Goal: Check status: Check status

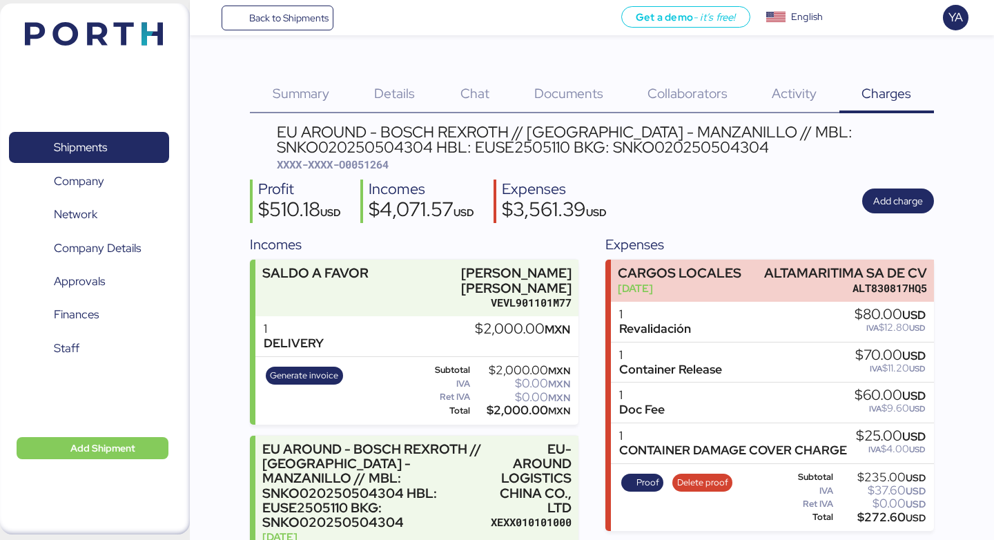
click at [278, 93] on span "Summary" at bounding box center [301, 93] width 57 height 18
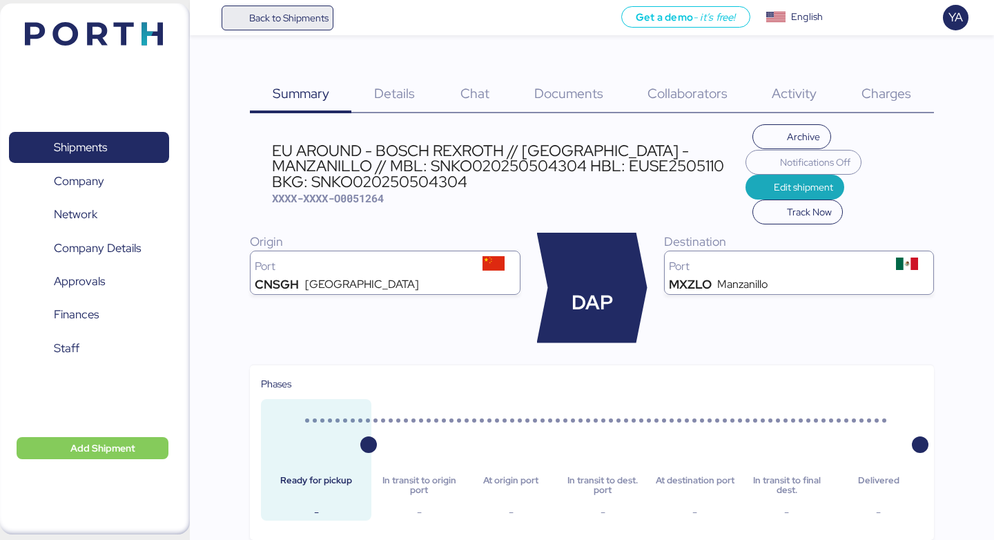
click at [248, 15] on span "Back to Shipments" at bounding box center [277, 18] width 103 height 25
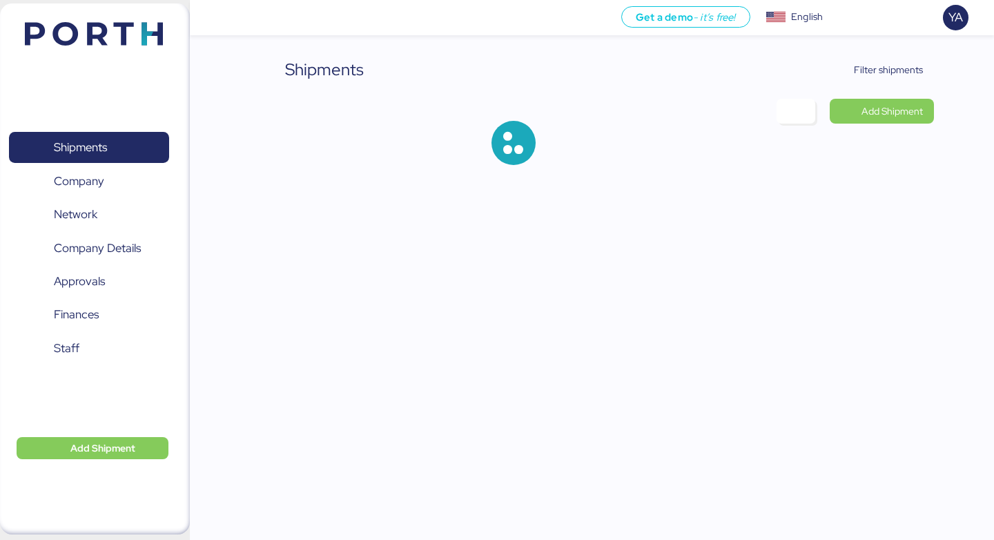
click at [891, 53] on div "Shipments Filter shipments Add Shipment" at bounding box center [497, 93] width 994 height 187
click at [888, 68] on span "Filter shipments" at bounding box center [888, 69] width 69 height 17
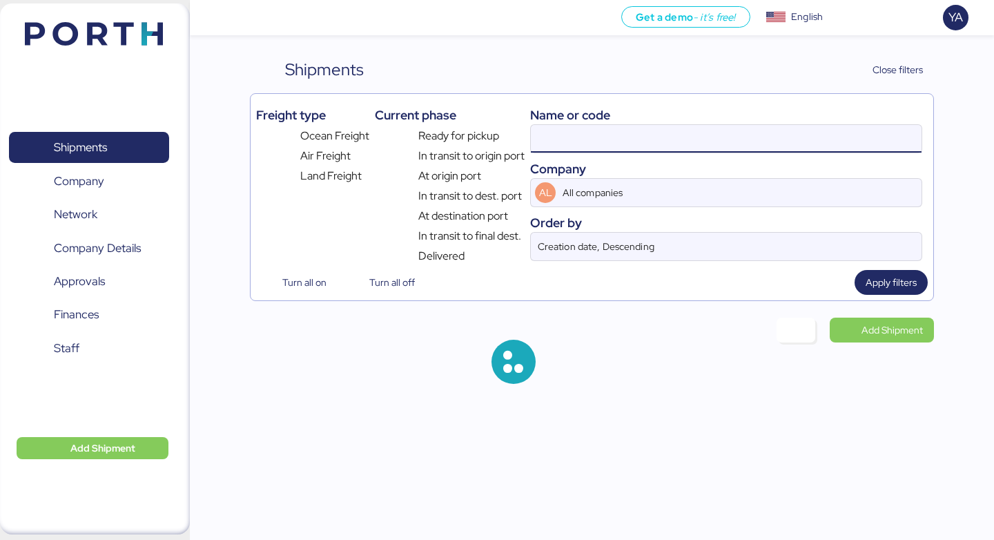
click at [648, 127] on input at bounding box center [726, 139] width 391 height 28
paste input "O0052137"
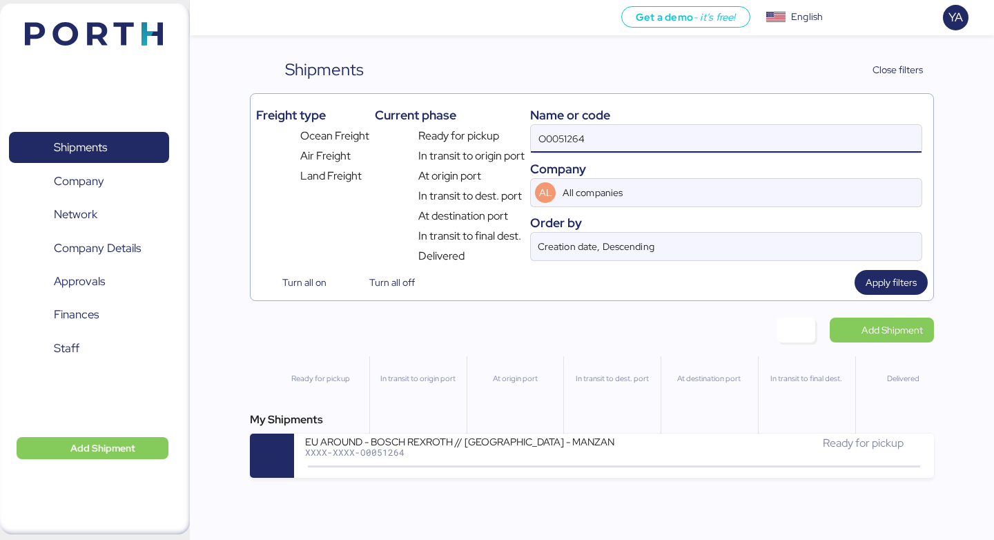
click at [647, 127] on input "O0051264" at bounding box center [726, 139] width 391 height 28
paste input "2137"
type input "O0052137"
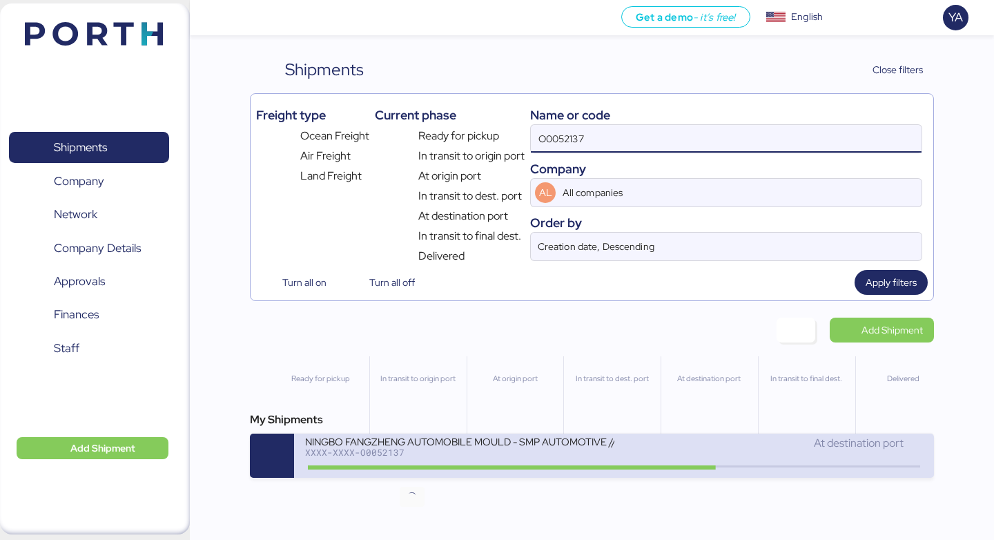
click at [407, 474] on icon at bounding box center [412, 466] width 66 height 15
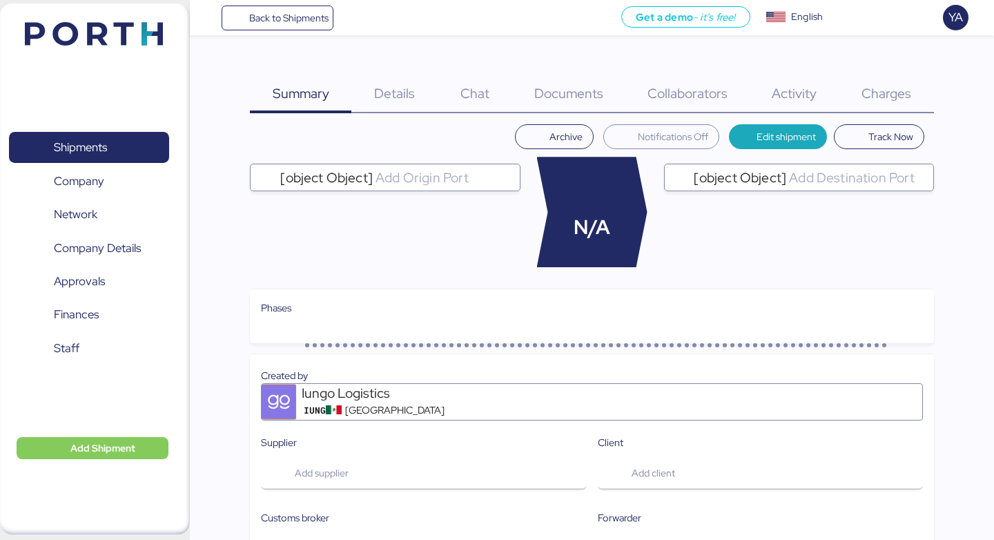
click at [912, 92] on div "Charges 0" at bounding box center [886, 85] width 95 height 56
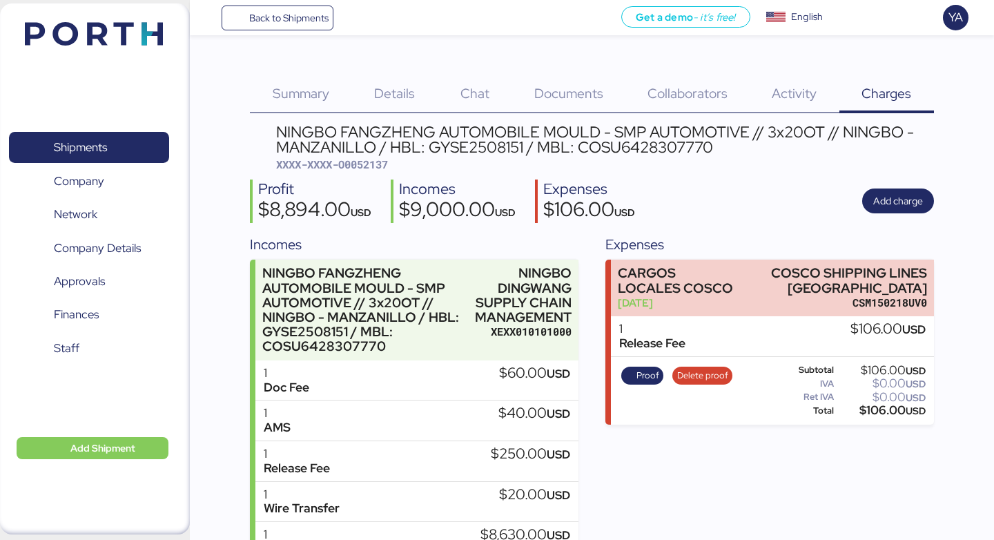
click at [639, 165] on div "NINGBO FANGZHENG AUTOMOBILE MOULD - SMP AUTOMOTIVE // 3x20OT // NINGBO - MANZAN…" at bounding box center [604, 148] width 657 height 48
click at [410, 88] on span "Details" at bounding box center [394, 93] width 41 height 18
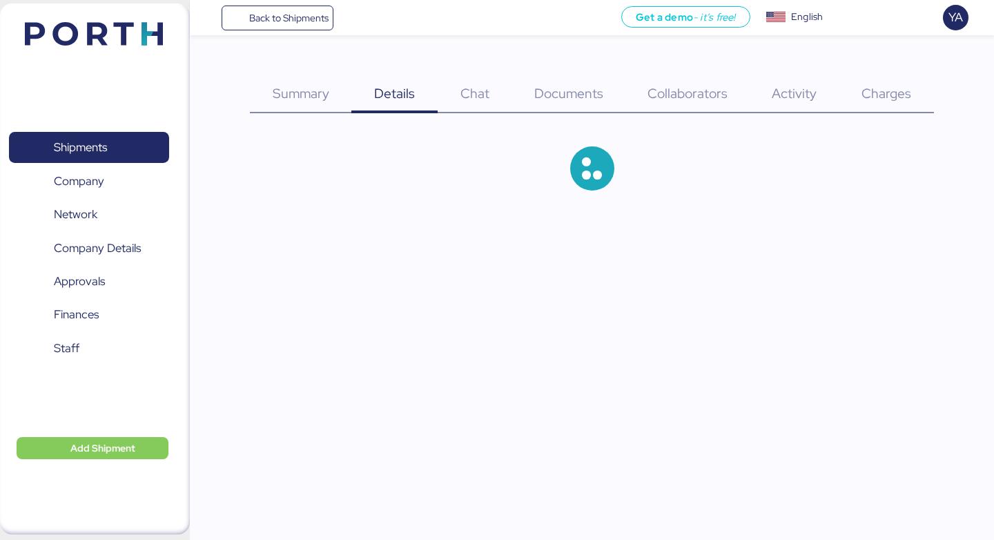
click at [561, 74] on div "Documents 0" at bounding box center [568, 85] width 113 height 56
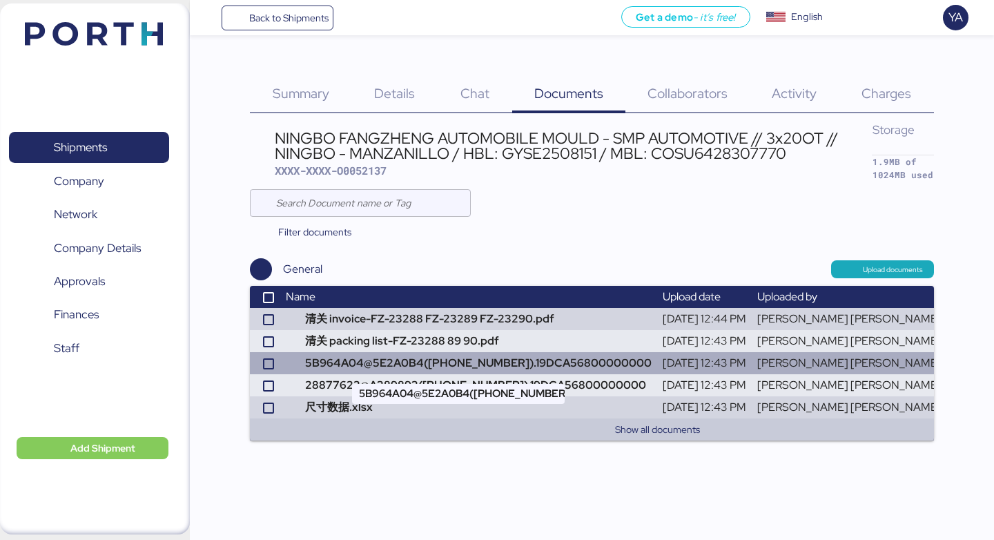
click at [436, 360] on td "5B964A04@5E2A0B4([PHONE_NUMBER]).19DCA56800000000" at bounding box center [468, 363] width 377 height 22
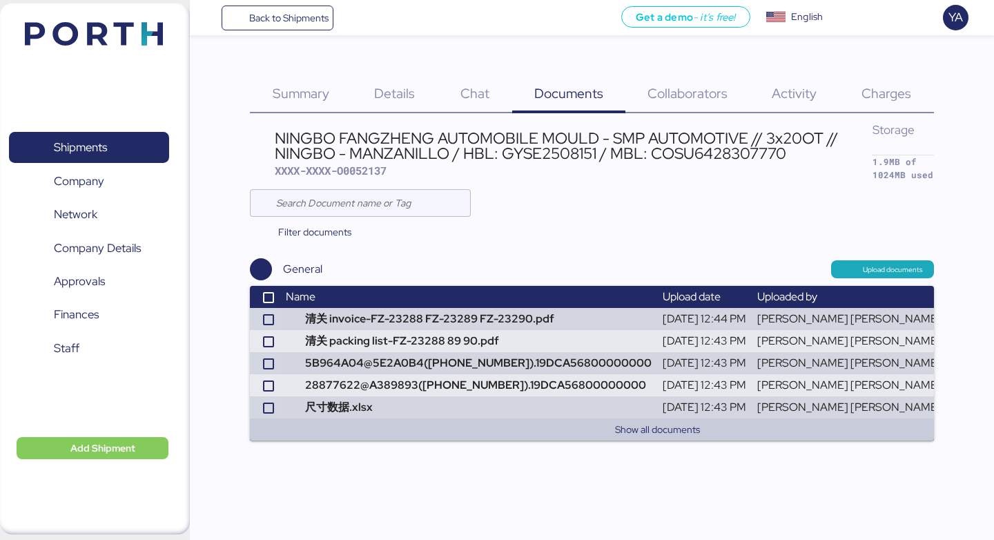
click at [418, 74] on div "Details 0" at bounding box center [394, 85] width 86 height 56
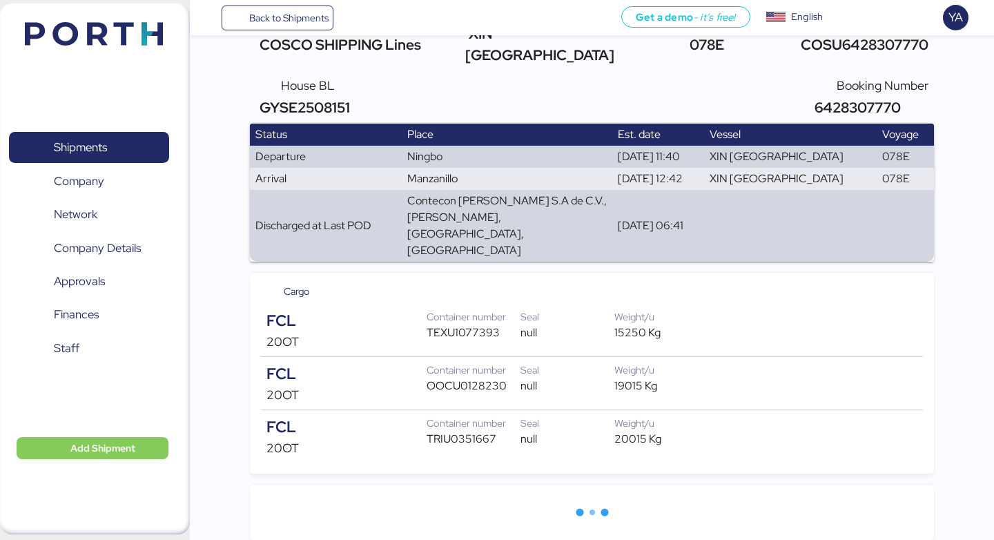
scroll to position [184, 0]
